Goal: Task Accomplishment & Management: Use online tool/utility

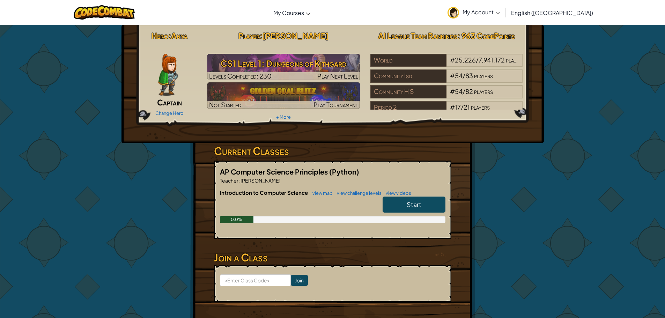
click at [429, 205] on link "Start" at bounding box center [413, 204] width 63 height 16
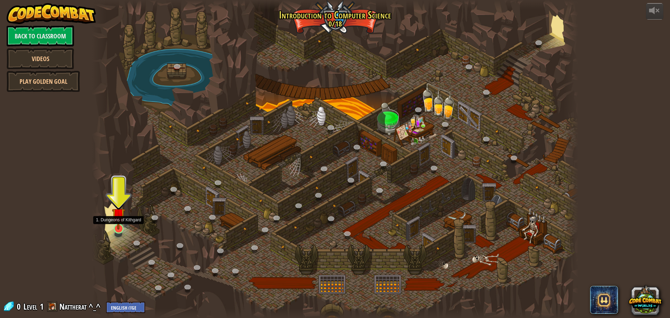
click at [117, 229] on img at bounding box center [118, 215] width 13 height 30
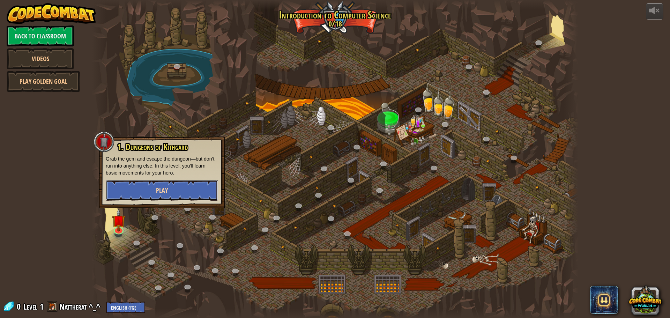
click at [200, 185] on button "Play" at bounding box center [162, 190] width 112 height 21
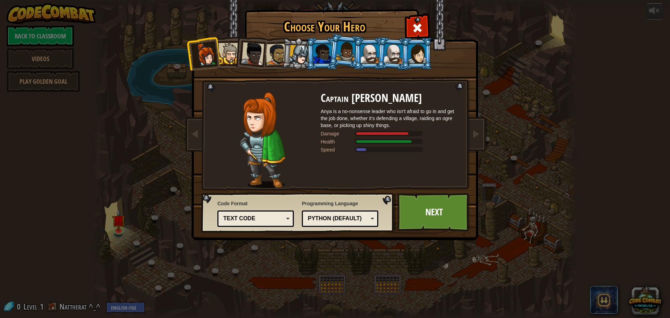
click at [344, 216] on div "Python (Default)" at bounding box center [338, 219] width 60 height 8
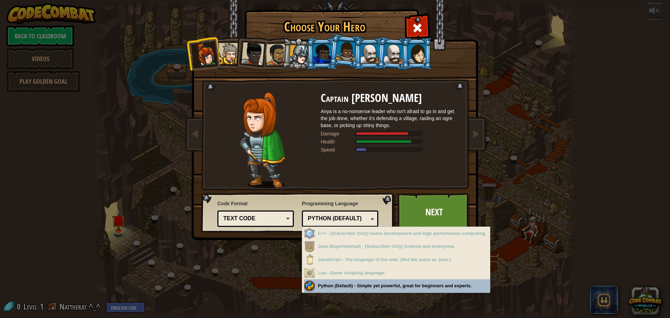
click at [344, 216] on div "Python (Default)" at bounding box center [338, 219] width 60 height 8
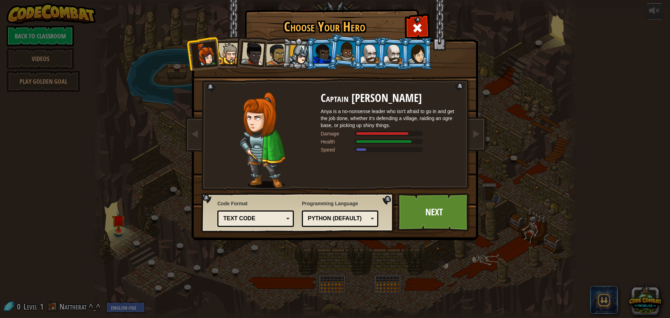
click at [230, 58] on div at bounding box center [228, 53] width 21 height 21
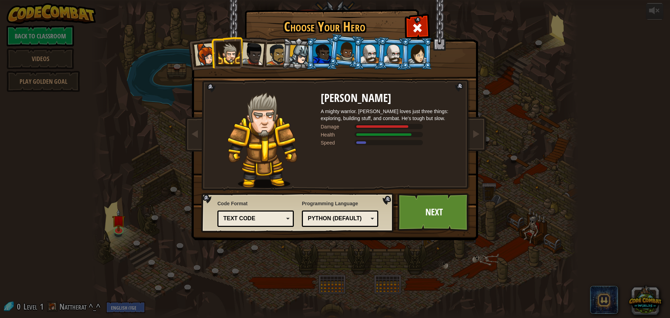
click at [254, 60] on div at bounding box center [252, 53] width 23 height 23
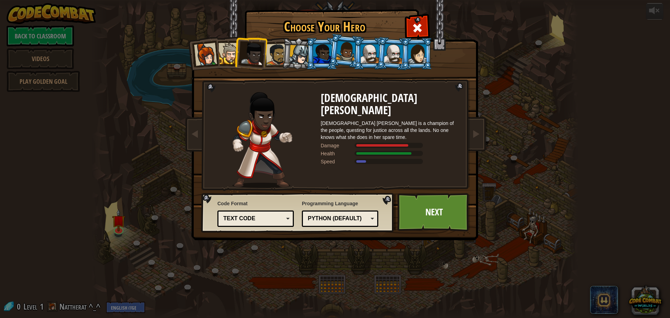
click at [331, 55] on li at bounding box center [345, 50] width 35 height 35
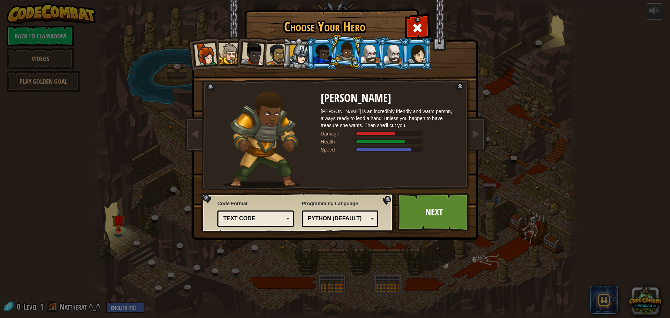
click at [303, 59] on div at bounding box center [299, 55] width 20 height 20
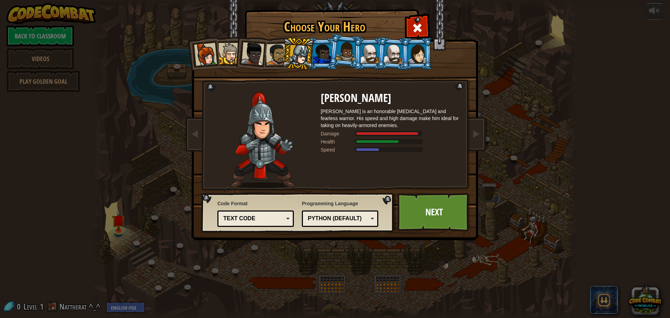
click at [316, 60] on div at bounding box center [322, 53] width 18 height 19
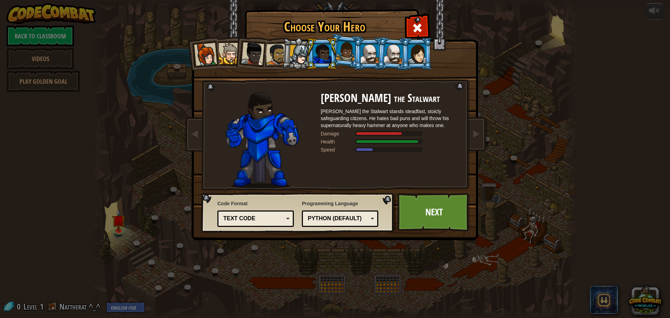
click at [341, 64] on li at bounding box center [345, 50] width 35 height 35
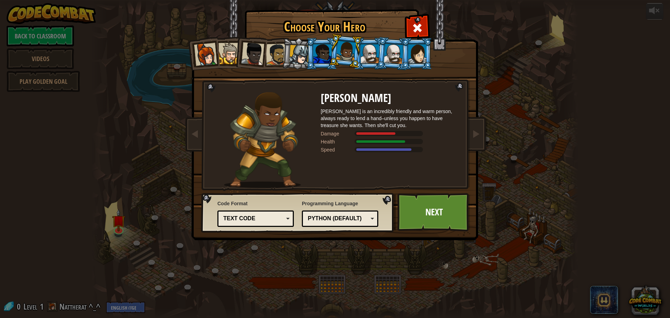
click at [374, 62] on div at bounding box center [370, 53] width 18 height 19
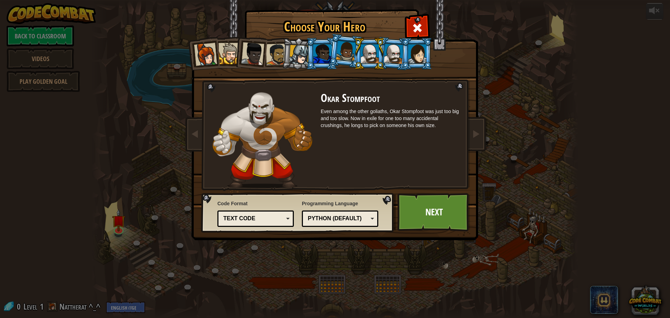
click at [365, 54] on div at bounding box center [370, 53] width 18 height 19
click at [389, 56] on div at bounding box center [394, 54] width 20 height 20
click at [379, 57] on li at bounding box center [392, 54] width 33 height 34
click at [374, 57] on div at bounding box center [370, 53] width 18 height 19
click at [409, 51] on div at bounding box center [417, 53] width 18 height 19
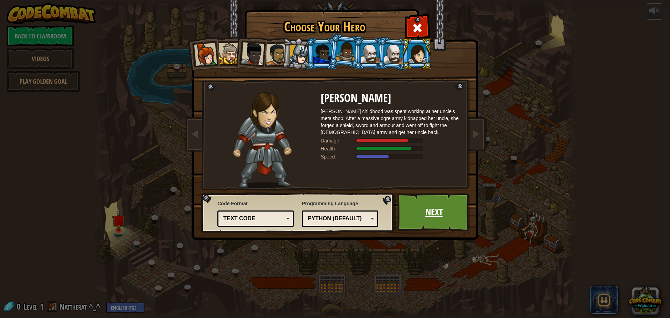
click at [433, 211] on link "Next" at bounding box center [433, 212] width 73 height 38
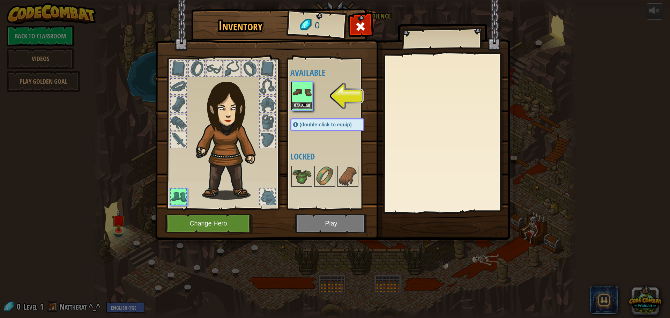
click at [304, 110] on div "Equip" at bounding box center [301, 96] width 21 height 29
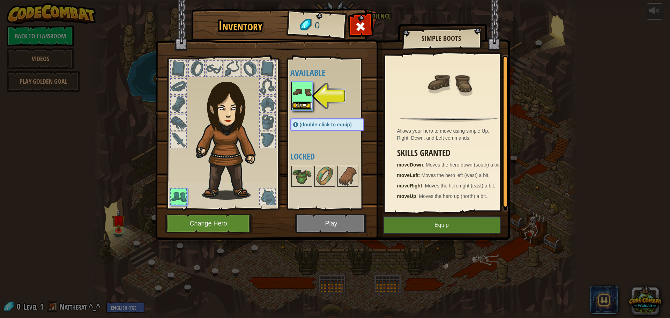
click at [304, 107] on button "Equip" at bounding box center [302, 105] width 20 height 7
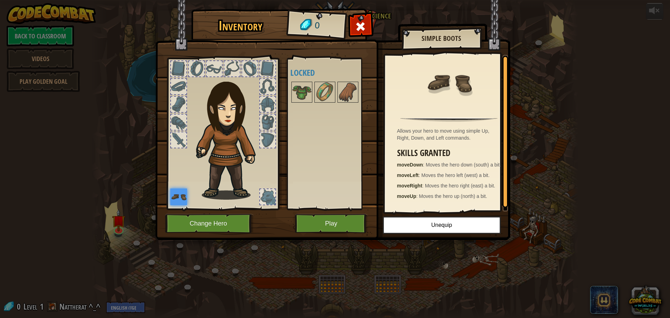
click at [180, 120] on div at bounding box center [178, 121] width 15 height 15
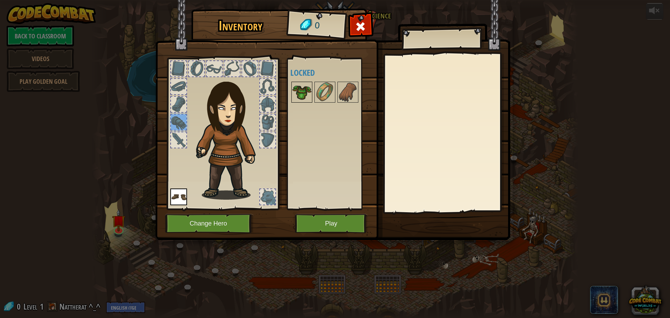
click at [298, 94] on img at bounding box center [302, 92] width 20 height 20
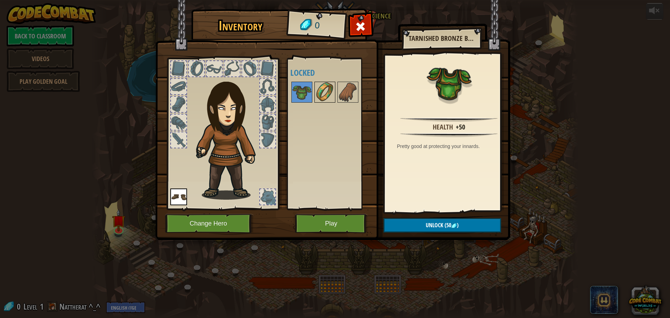
click at [325, 87] on img at bounding box center [325, 92] width 20 height 20
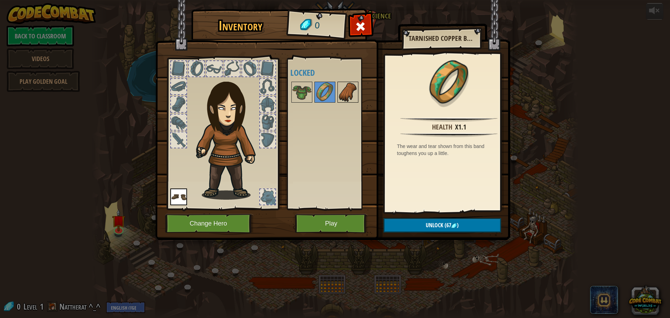
click at [346, 91] on img at bounding box center [348, 92] width 20 height 20
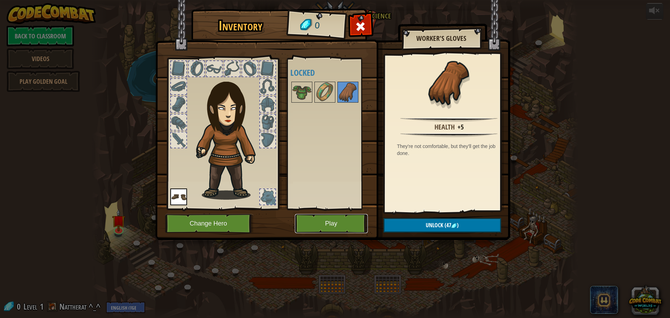
click at [353, 222] on button "Play" at bounding box center [331, 223] width 73 height 19
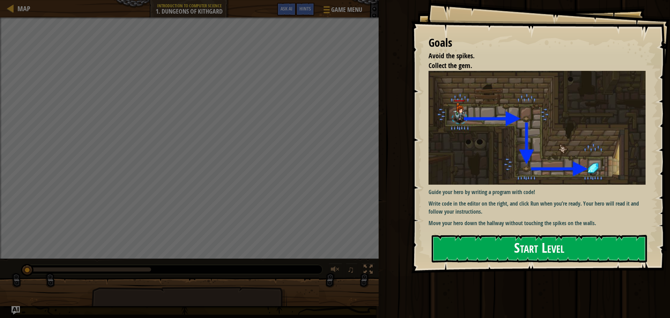
click at [478, 244] on button "Start Level" at bounding box center [539, 249] width 215 height 28
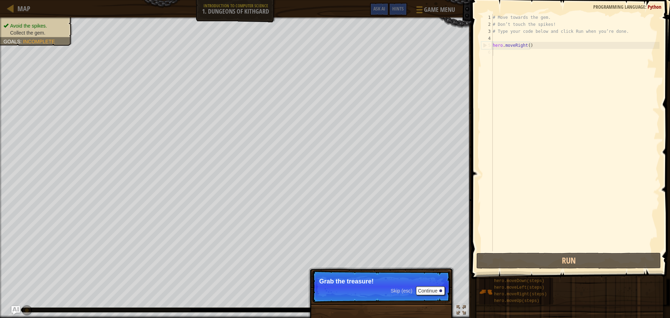
click at [344, 279] on p "Grab the treasure!" at bounding box center [381, 281] width 124 height 7
click at [434, 288] on button "Continue" at bounding box center [430, 290] width 29 height 9
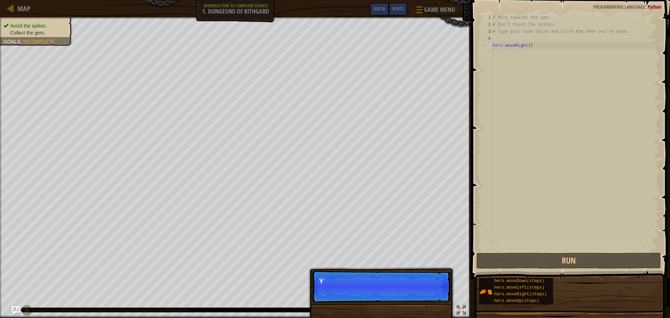
scroll to position [3, 0]
click at [435, 290] on button "Continue" at bounding box center [430, 290] width 29 height 9
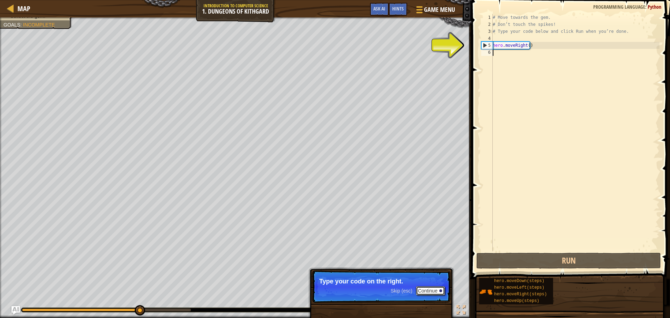
click at [435, 290] on button "Continue" at bounding box center [430, 290] width 29 height 9
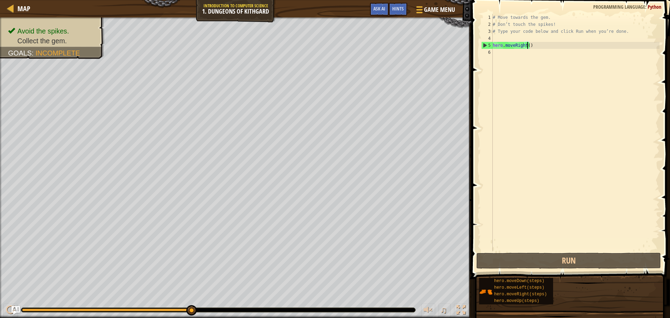
click at [527, 47] on div "# Move towards the gem. # Don’t touch the spikes! # Type your code below and cl…" at bounding box center [575, 139] width 168 height 251
type textarea "hero.moveRight()"
click at [501, 58] on div "# Move towards the gem. # Don’t touch the spikes! # Type your code below and cl…" at bounding box center [575, 139] width 168 height 251
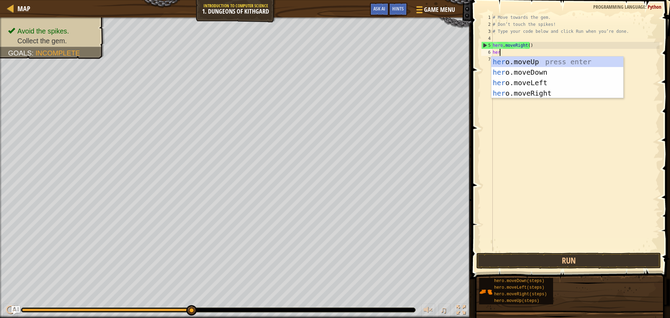
type textarea "hero"
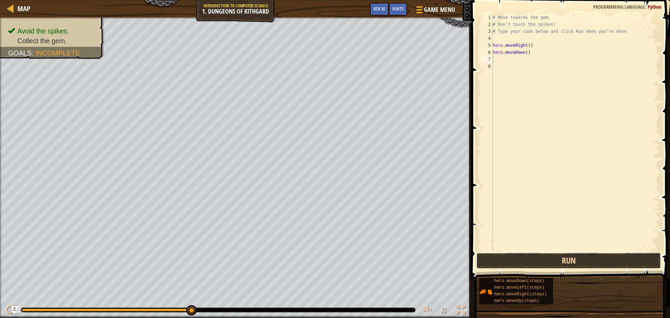
click at [591, 259] on button "Run" at bounding box center [568, 261] width 185 height 16
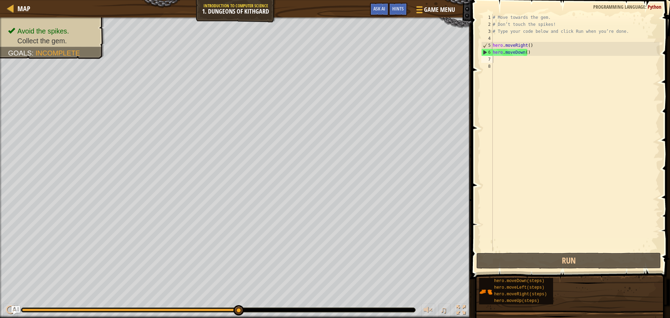
click at [524, 215] on div "# Move towards the gem. # Don’t touch the spikes! # Type your code below and cl…" at bounding box center [575, 139] width 168 height 251
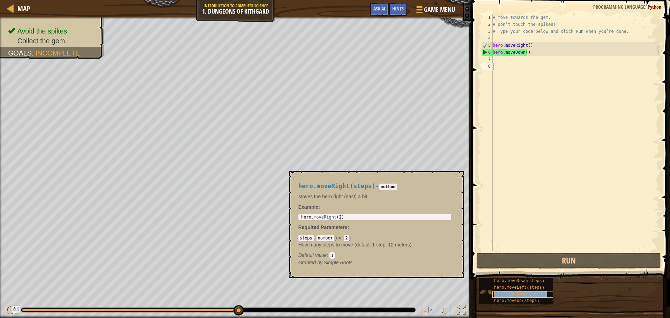
click at [526, 293] on span "hero.moveRight(steps)" at bounding box center [520, 294] width 53 height 5
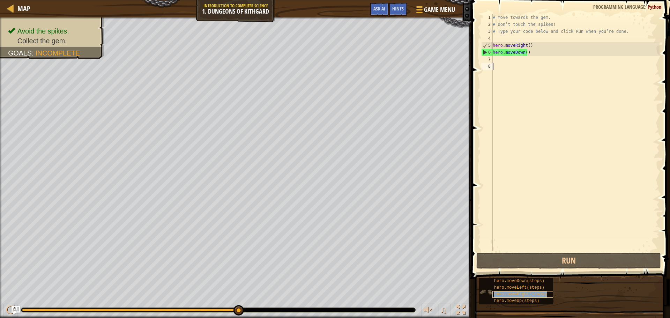
click at [526, 293] on span "hero.moveRight(steps)" at bounding box center [520, 294] width 53 height 5
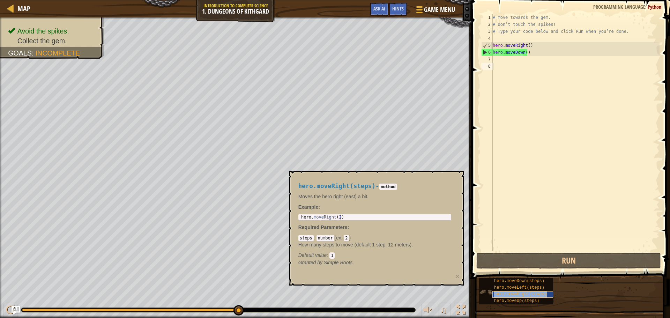
copy span "hero.moveRight(steps)"
paste textarea "hero.moveRight(steps)"
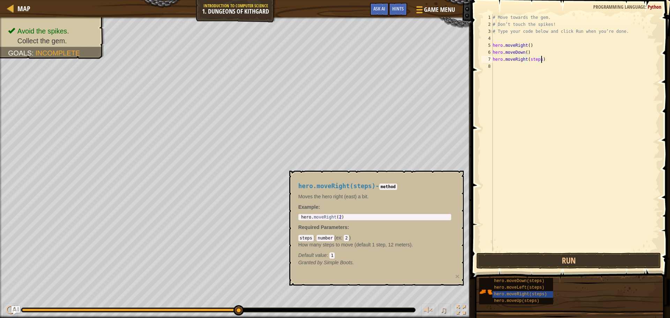
click at [530, 58] on div "# Move towards the gem. # Don’t touch the spikes! # Type your code below and cl…" at bounding box center [575, 139] width 168 height 251
type textarea "hero.moveRight()"
click at [505, 259] on button "Run" at bounding box center [568, 261] width 185 height 16
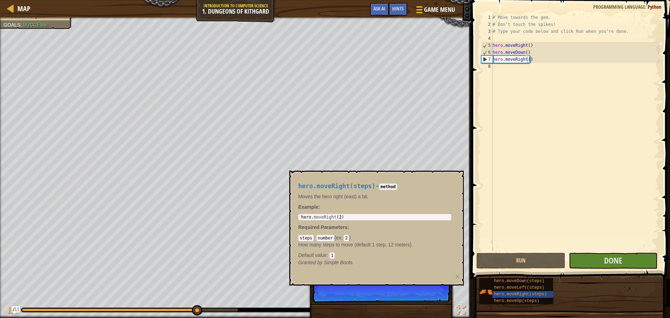
click at [407, 290] on p "Skip (esc) Continue If you're stuck, click th" at bounding box center [381, 286] width 139 height 32
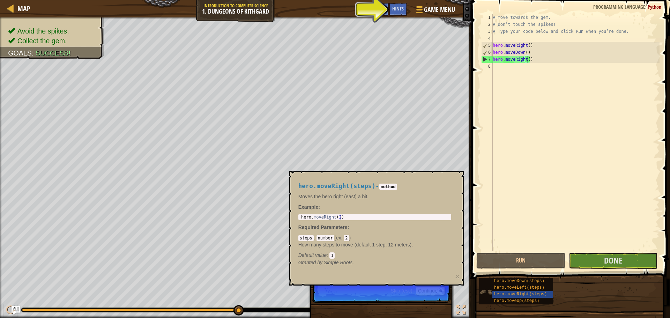
click at [488, 294] on img at bounding box center [485, 291] width 13 height 13
click at [498, 290] on div "hero.moveLeft(steps)" at bounding box center [525, 287] width 67 height 7
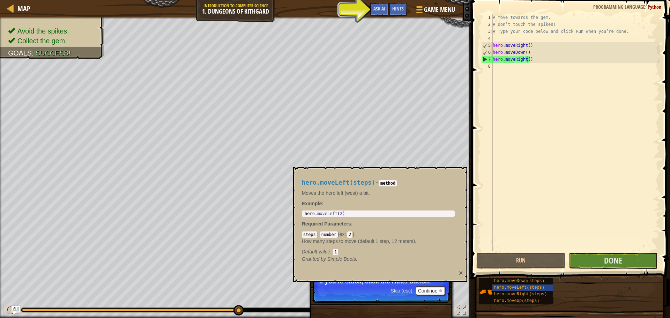
click at [461, 274] on button "×" at bounding box center [461, 272] width 4 height 7
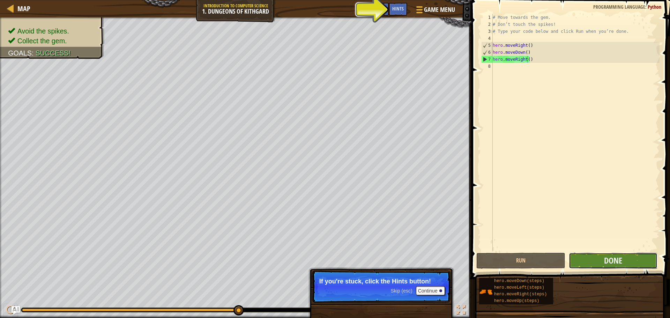
click at [623, 261] on button "Done" at bounding box center [613, 261] width 89 height 16
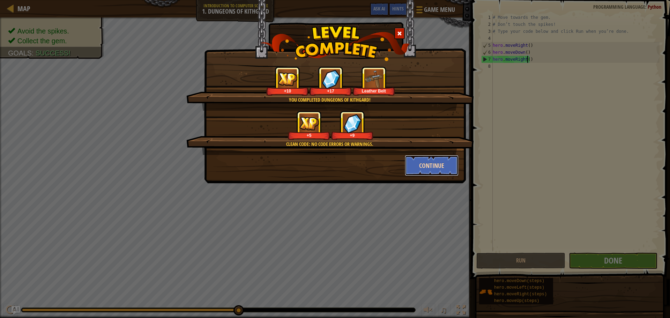
click at [451, 169] on button "Continue" at bounding box center [432, 165] width 54 height 21
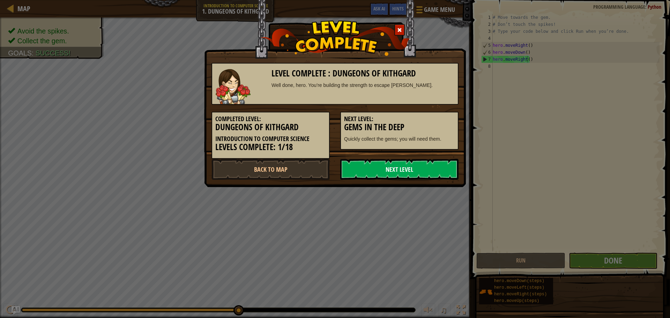
click at [420, 166] on link "Next Level" at bounding box center [399, 169] width 118 height 21
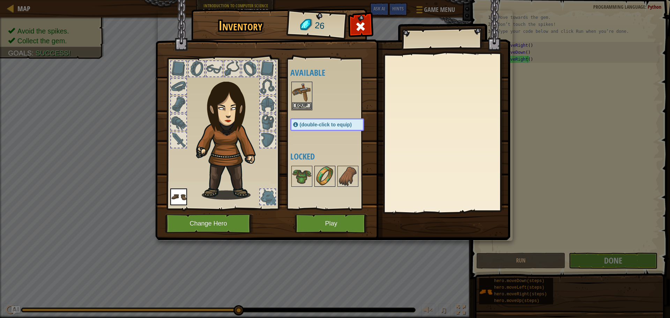
click at [334, 177] on img at bounding box center [325, 176] width 20 height 20
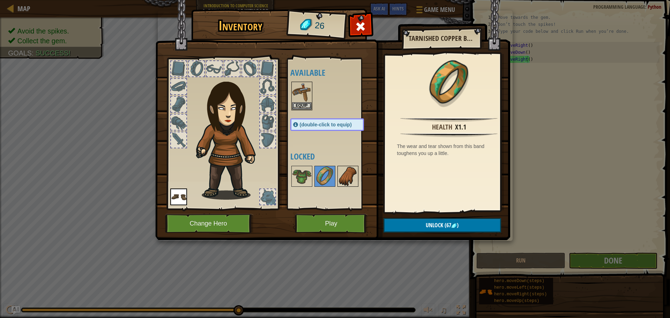
click at [346, 176] on img at bounding box center [348, 176] width 20 height 20
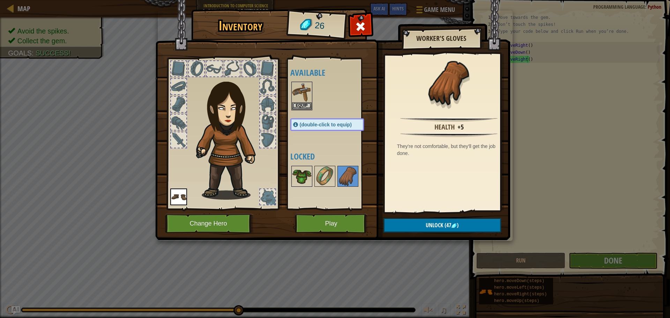
click at [310, 177] on img at bounding box center [302, 176] width 20 height 20
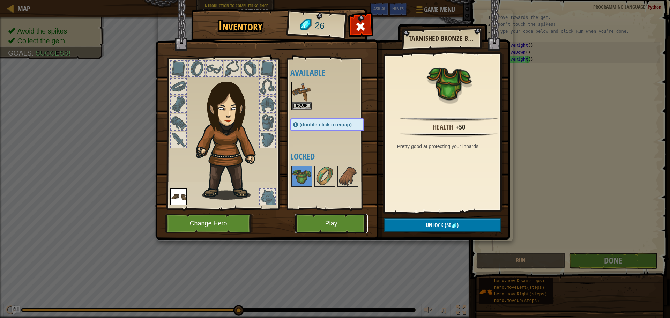
click at [327, 215] on button "Play" at bounding box center [331, 223] width 73 height 19
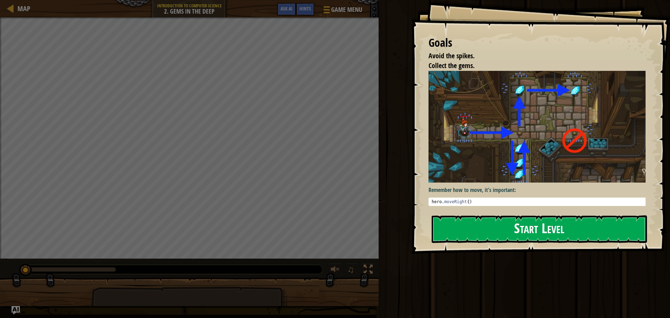
click at [498, 231] on button "Start Level" at bounding box center [539, 229] width 215 height 28
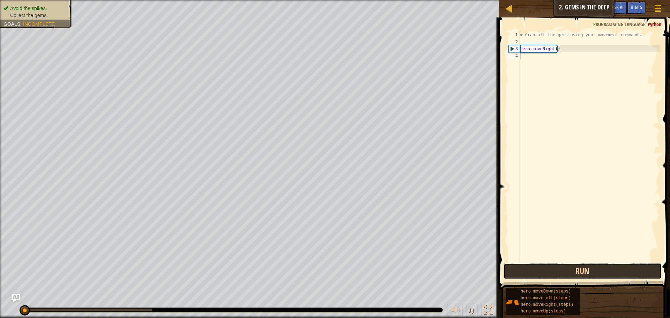
click at [519, 265] on button "Run" at bounding box center [583, 271] width 158 height 16
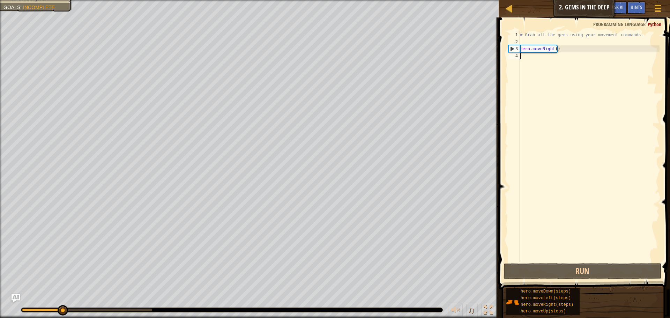
click at [536, 54] on div "# Grab all the gems using your movement commands. hero . moveRight ( )" at bounding box center [589, 153] width 141 height 244
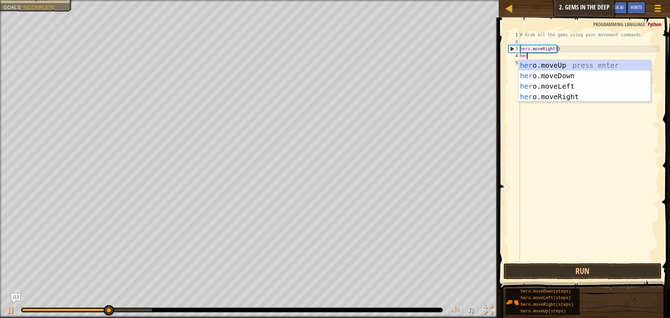
scroll to position [3, 0]
type textarea "hero"
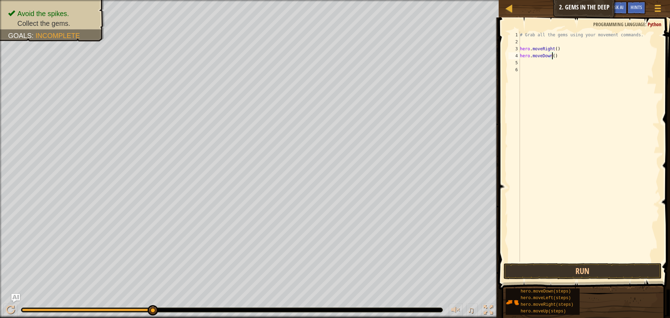
scroll to position [3, 3]
click at [541, 272] on button "Run" at bounding box center [583, 271] width 158 height 16
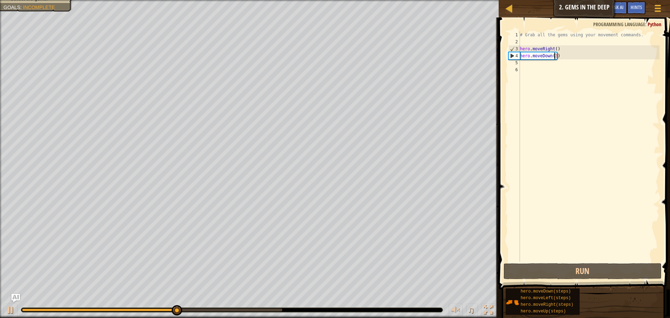
type textarea "hero.moveDown()"
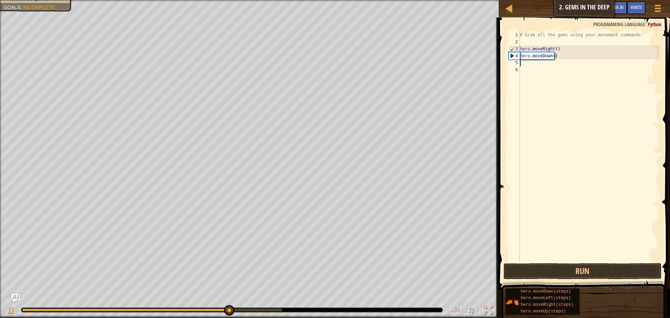
scroll to position [3, 0]
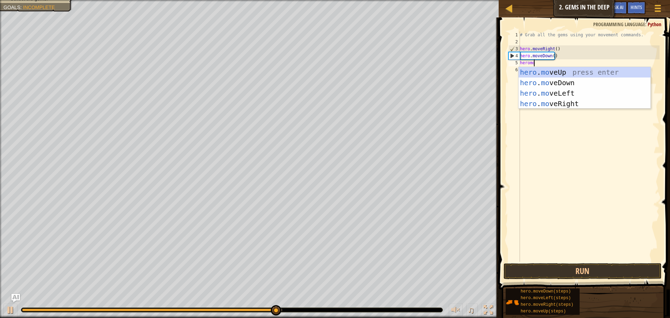
type textarea "heromov"
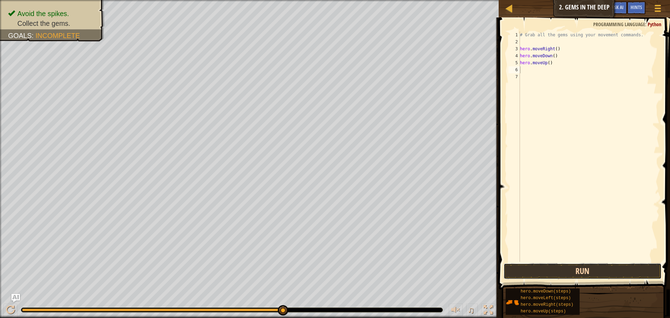
click at [568, 270] on button "Run" at bounding box center [583, 271] width 158 height 16
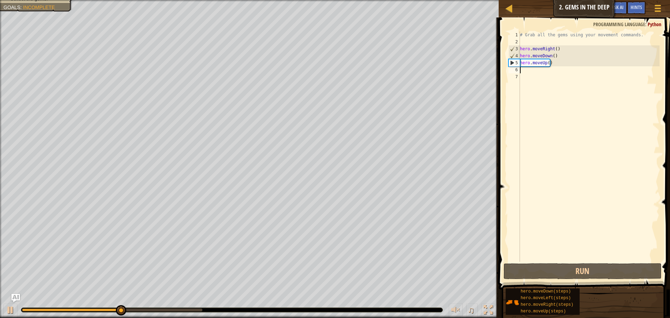
click at [548, 65] on div "# Grab all the gems using your movement commands. hero . moveRight ( ) hero . m…" at bounding box center [589, 153] width 141 height 244
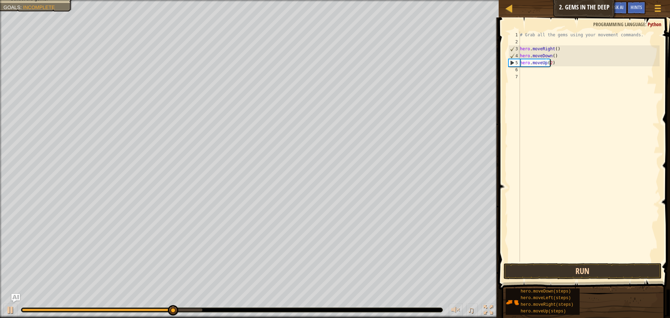
type textarea "hero.moveUp(2)"
click at [564, 267] on button "Run" at bounding box center [583, 271] width 158 height 16
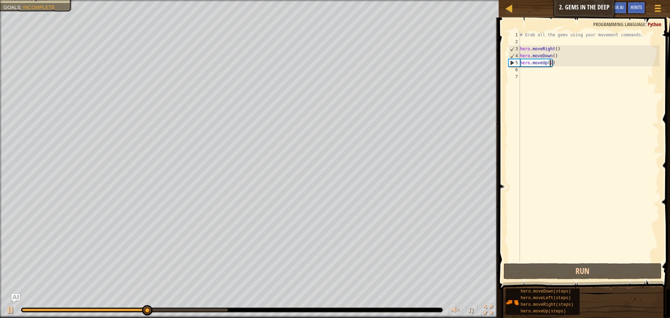
click at [579, 78] on div "# Grab all the gems using your movement commands. hero . moveRight ( ) hero . m…" at bounding box center [589, 153] width 141 height 244
click at [577, 72] on div "# Grab all the gems using your movement commands. hero . moveRight ( ) hero . m…" at bounding box center [589, 153] width 141 height 244
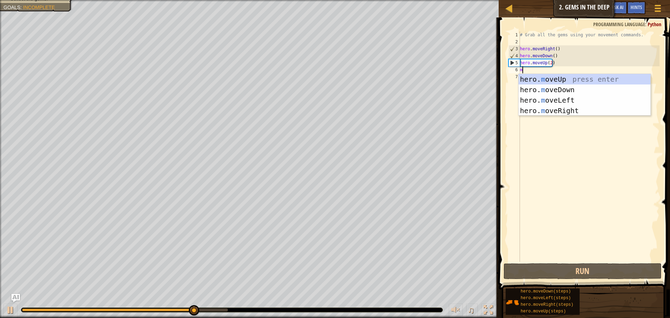
type textarea "mo"
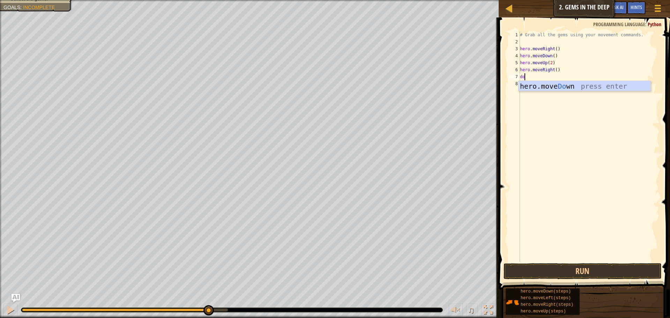
scroll to position [3, 0]
type textarea "down"
click at [581, 270] on button "Run" at bounding box center [583, 271] width 158 height 16
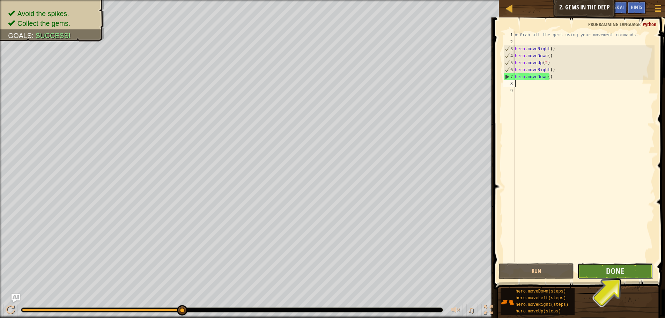
click at [599, 266] on button "Done" at bounding box center [614, 271] width 75 height 16
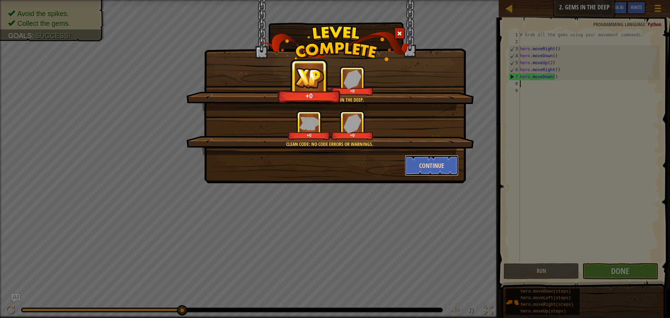
click at [421, 158] on button "Continue" at bounding box center [432, 165] width 54 height 21
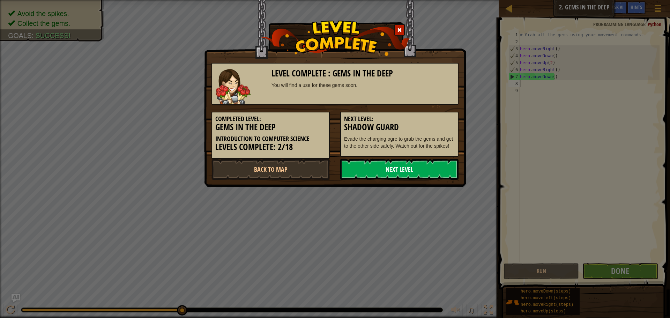
click at [410, 161] on link "Next Level" at bounding box center [399, 169] width 118 height 21
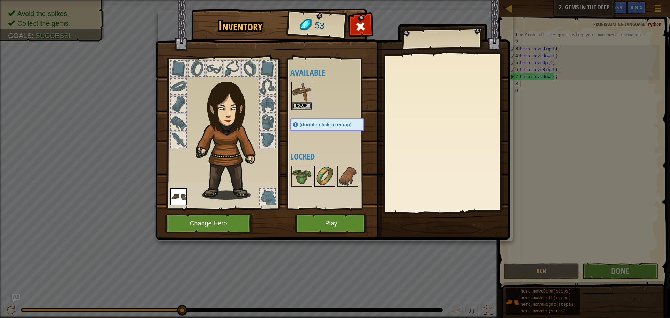
click at [317, 185] on img at bounding box center [325, 176] width 20 height 20
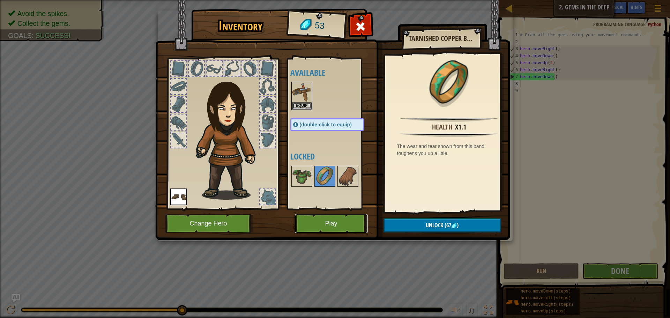
click at [359, 221] on button "Play" at bounding box center [331, 223] width 73 height 19
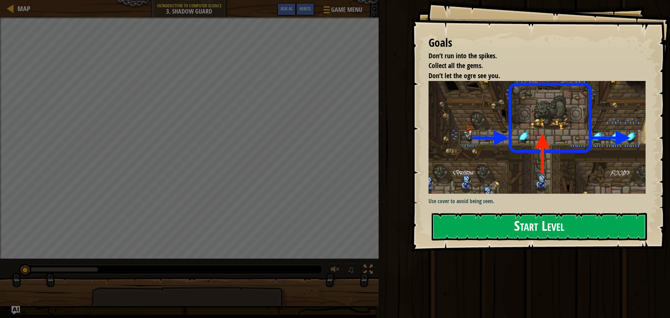
click at [532, 220] on button "Start Level" at bounding box center [539, 227] width 215 height 28
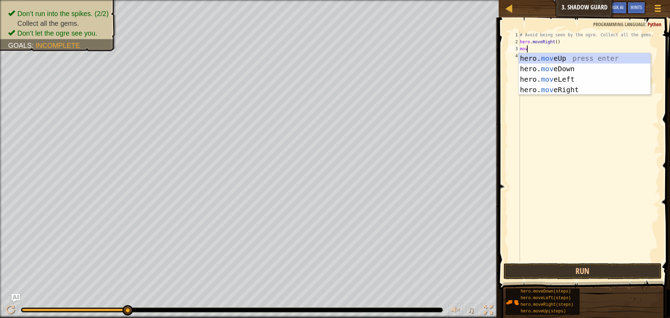
scroll to position [3, 0]
type textarea "move"
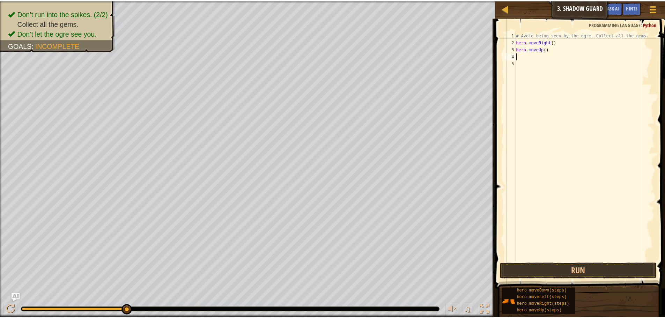
scroll to position [3, 0]
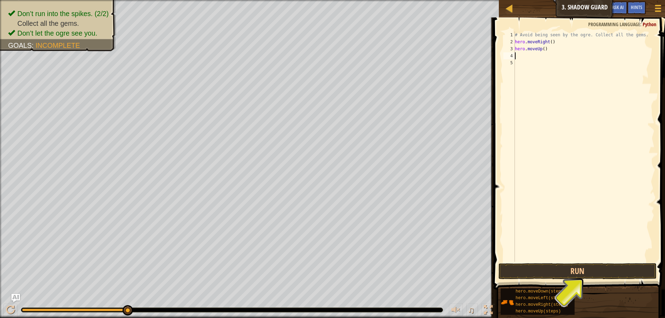
type textarea "r"
type textarea "d"
type textarea "r"
click at [562, 271] on button "Run" at bounding box center [577, 271] width 158 height 16
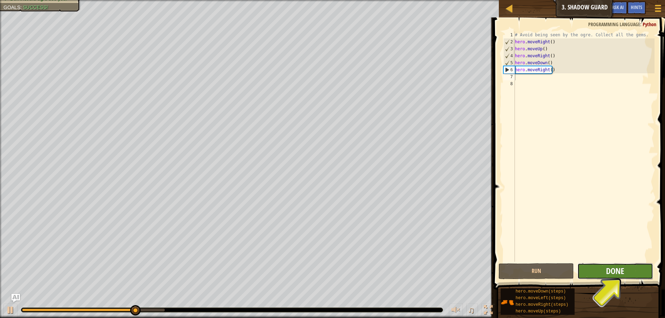
click at [619, 267] on span "Done" at bounding box center [615, 270] width 18 height 11
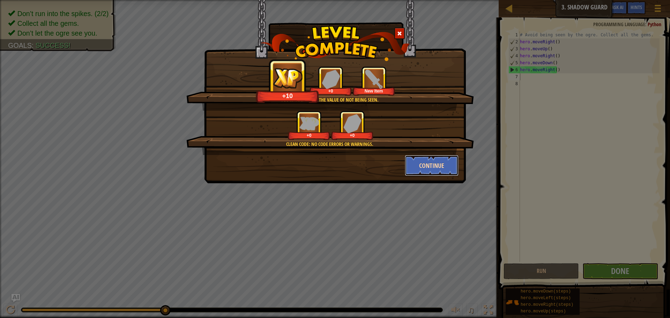
click at [427, 169] on button "Continue" at bounding box center [432, 165] width 54 height 21
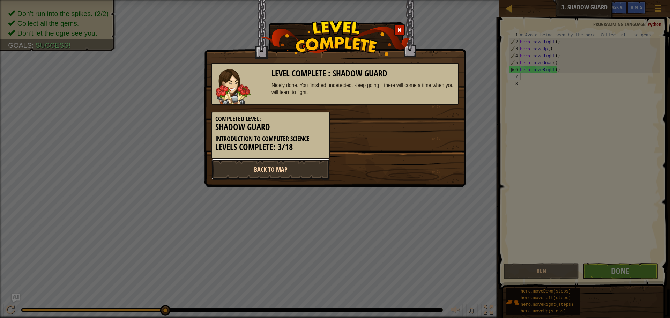
click at [281, 167] on link "Back to Map" at bounding box center [270, 169] width 118 height 21
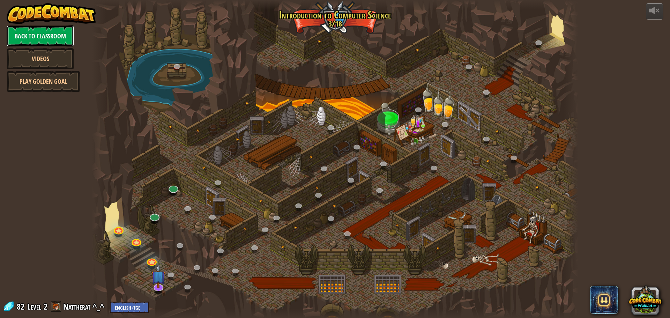
click at [33, 34] on link "Back to Classroom" at bounding box center [40, 35] width 67 height 21
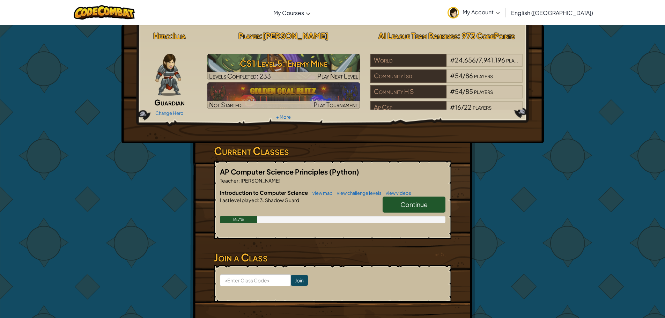
click at [449, 128] on div "Hero : Illia Guardian Change Hero Player : [PERSON_NAME] CS1 Level 5: Enemy Min…" at bounding box center [332, 84] width 422 height 118
